Goal: Transaction & Acquisition: Obtain resource

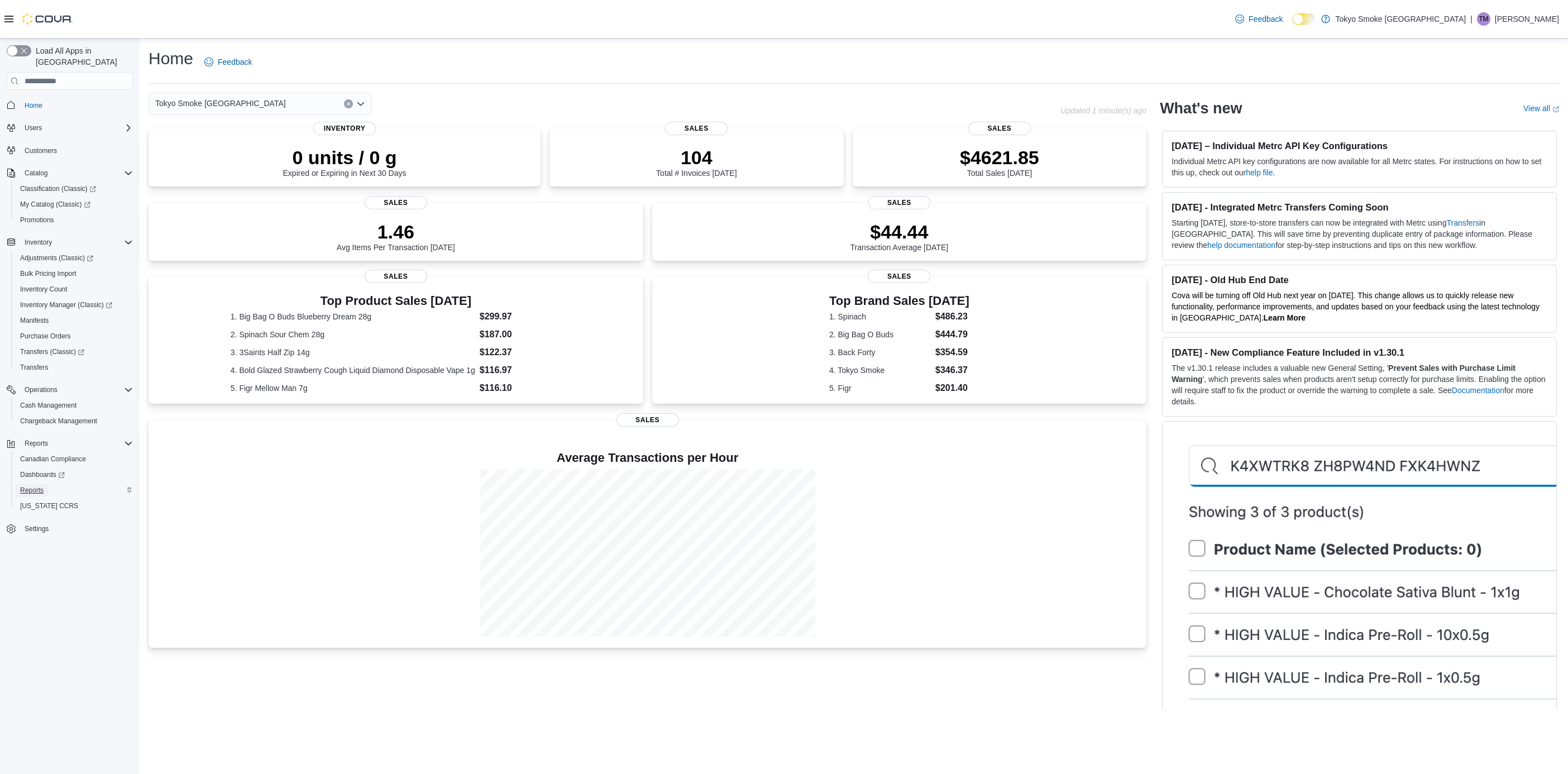
click at [35, 486] on span "Reports" at bounding box center [32, 490] width 24 height 9
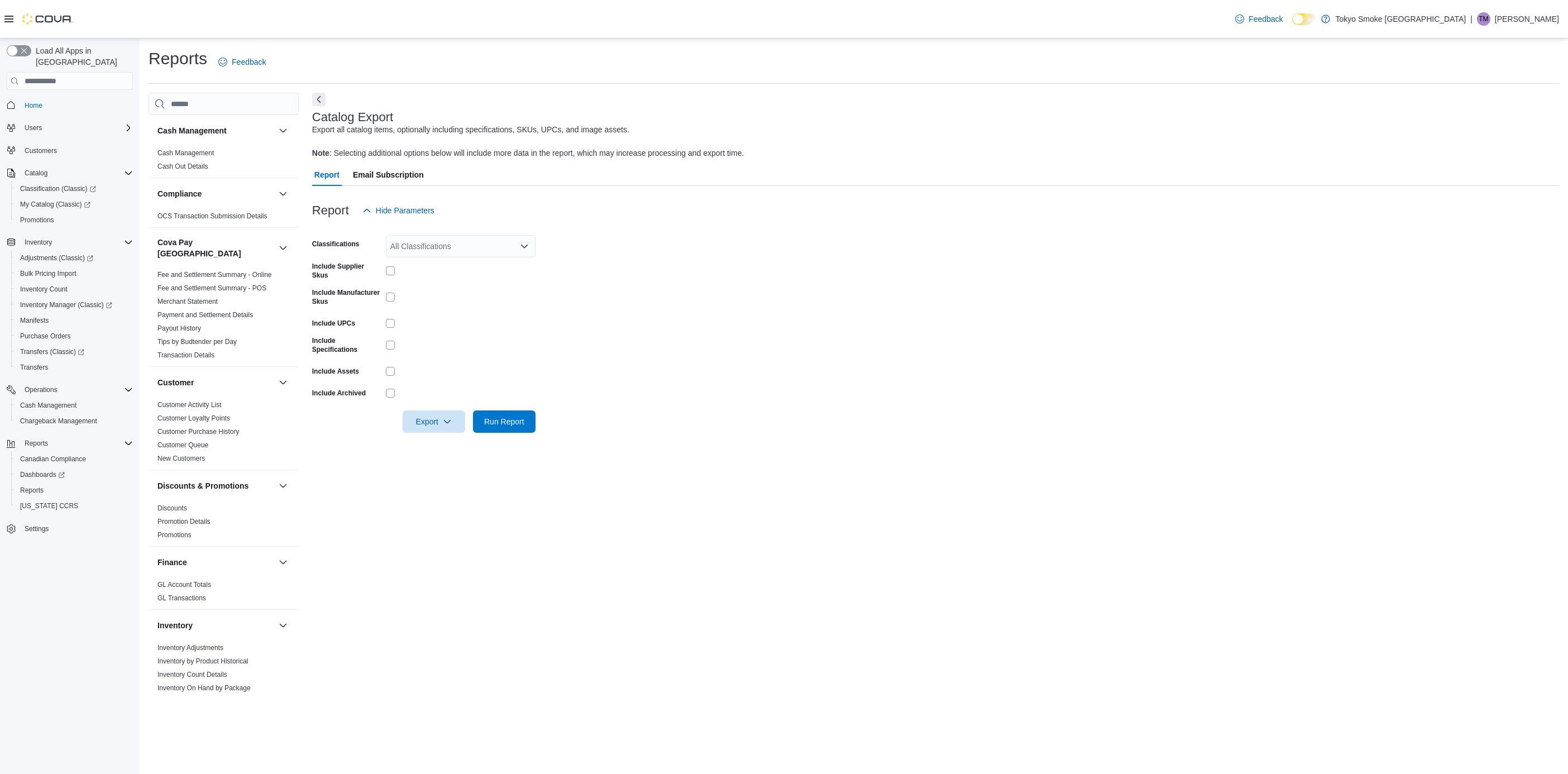
click at [443, 245] on div "All Classifications" at bounding box center [461, 246] width 150 height 23
click at [433, 276] on span "Cannabis" at bounding box center [426, 281] width 33 height 11
click at [629, 290] on form "Classifications Cannabis Combo box. Selected. Cannabis. Press Backspace to dele…" at bounding box center [936, 327] width 1247 height 211
click at [397, 267] on div at bounding box center [461, 271] width 150 height 9
drag, startPoint x: 384, startPoint y: 294, endPoint x: 385, endPoint y: 305, distance: 11.0
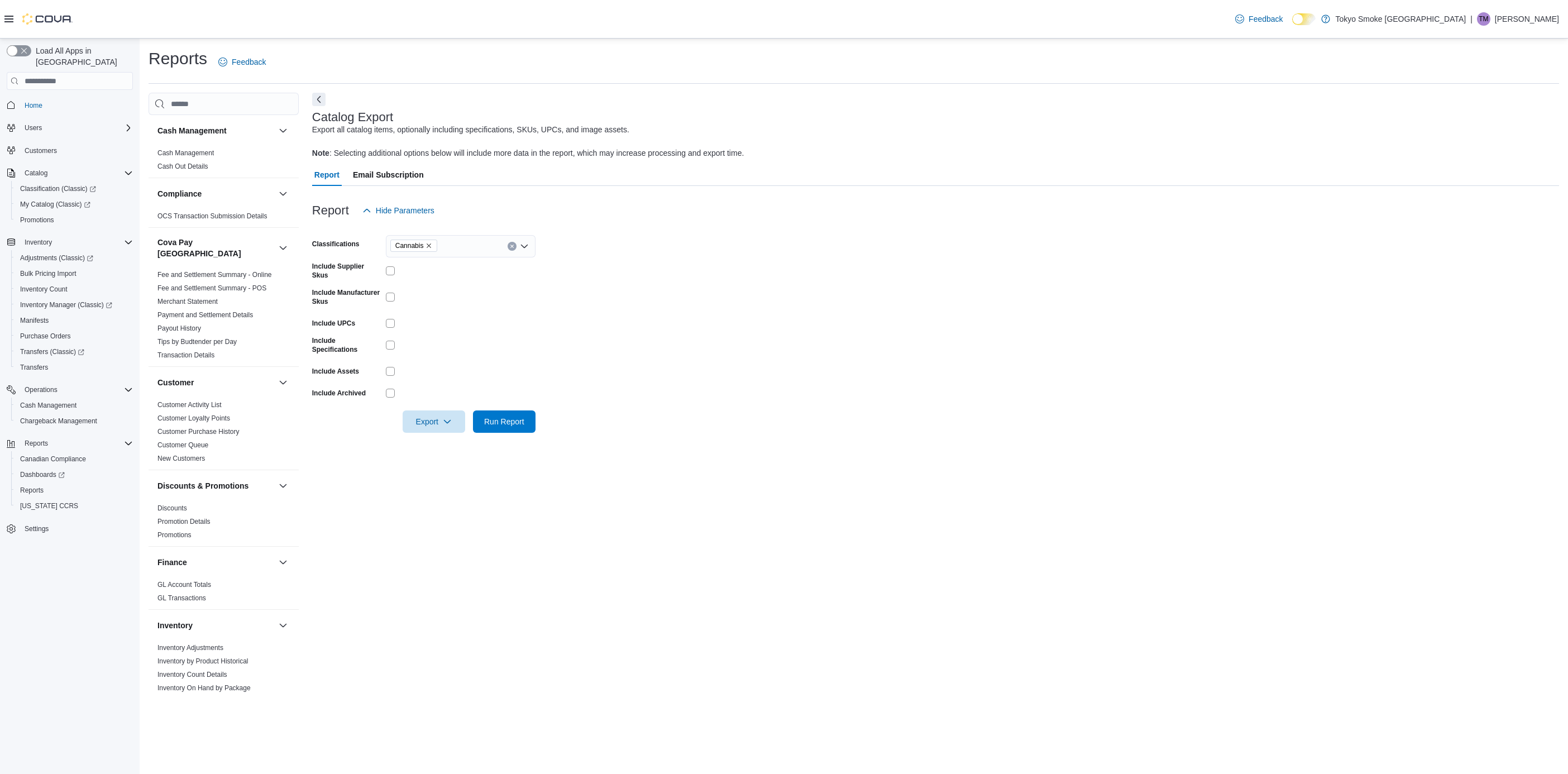
click at [383, 295] on div "Include Manufacturer Skus" at bounding box center [424, 299] width 223 height 22
click at [434, 424] on span "Export" at bounding box center [433, 421] width 49 height 23
click at [443, 441] on span "Export to Excel" at bounding box center [435, 445] width 51 height 9
